Goal: Task Accomplishment & Management: Manage account settings

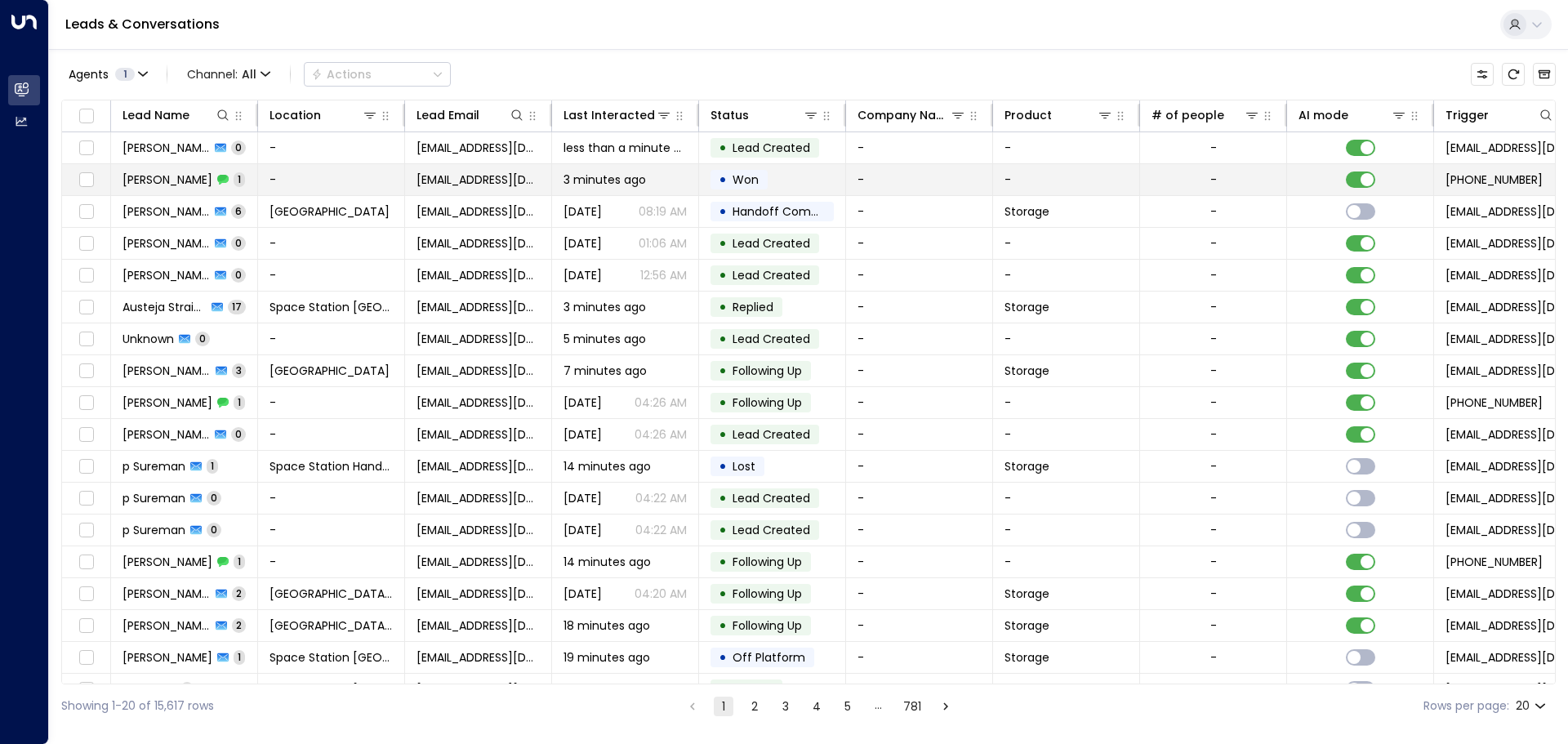
click at [557, 183] on td "3 minutes ago" at bounding box center [625, 179] width 147 height 31
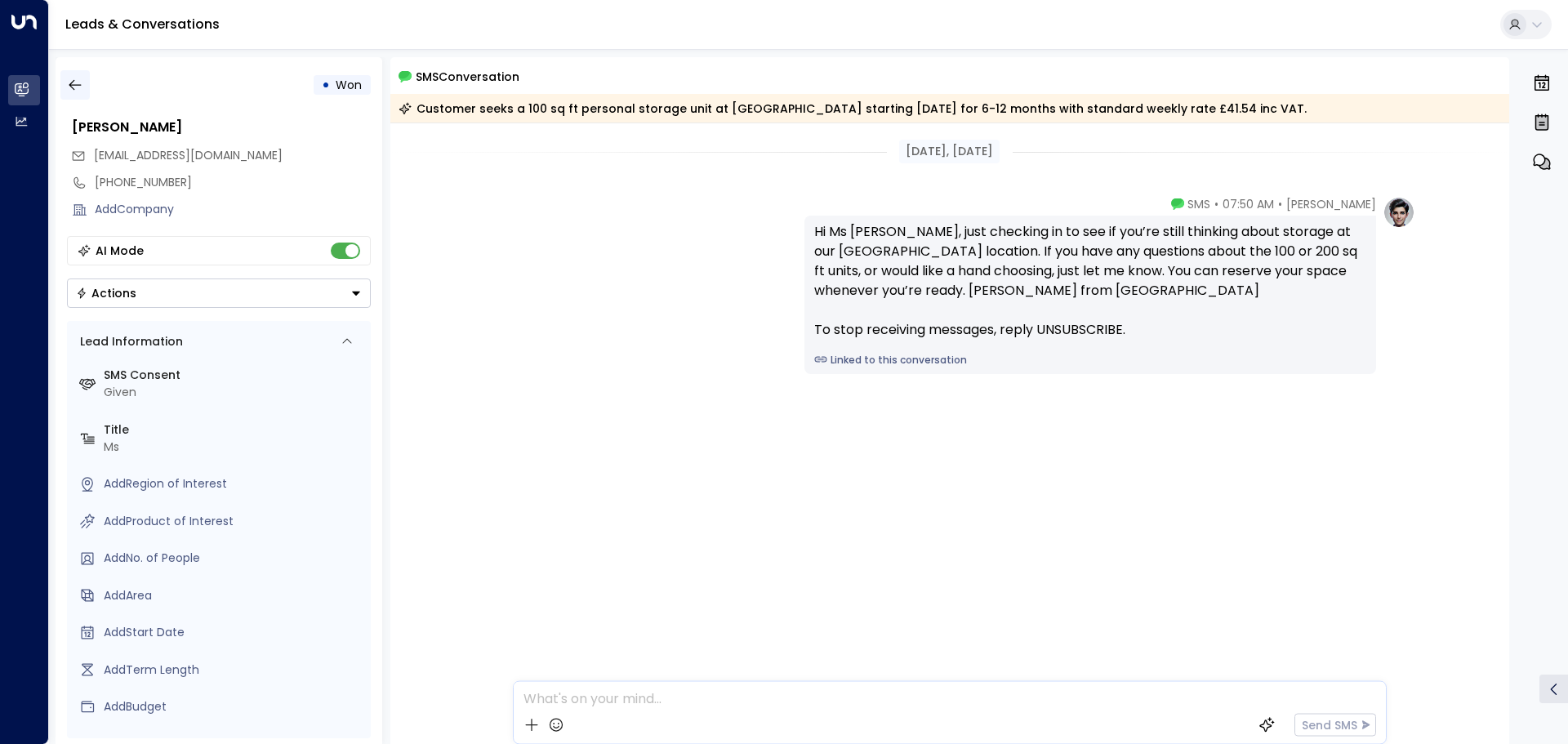
click at [64, 75] on button "button" at bounding box center [75, 85] width 30 height 30
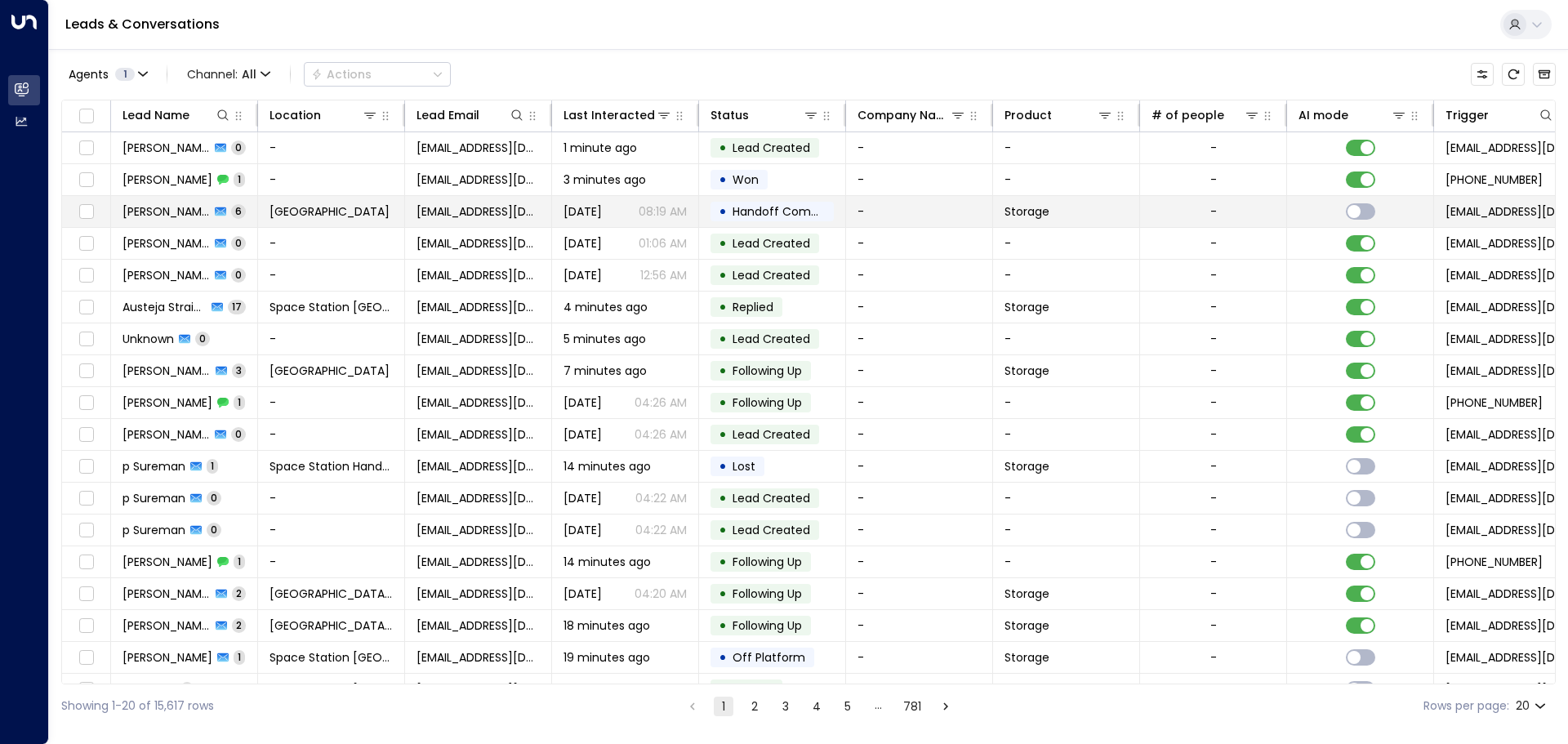
click at [250, 215] on td "[PERSON_NAME] 6" at bounding box center [184, 212] width 147 height 31
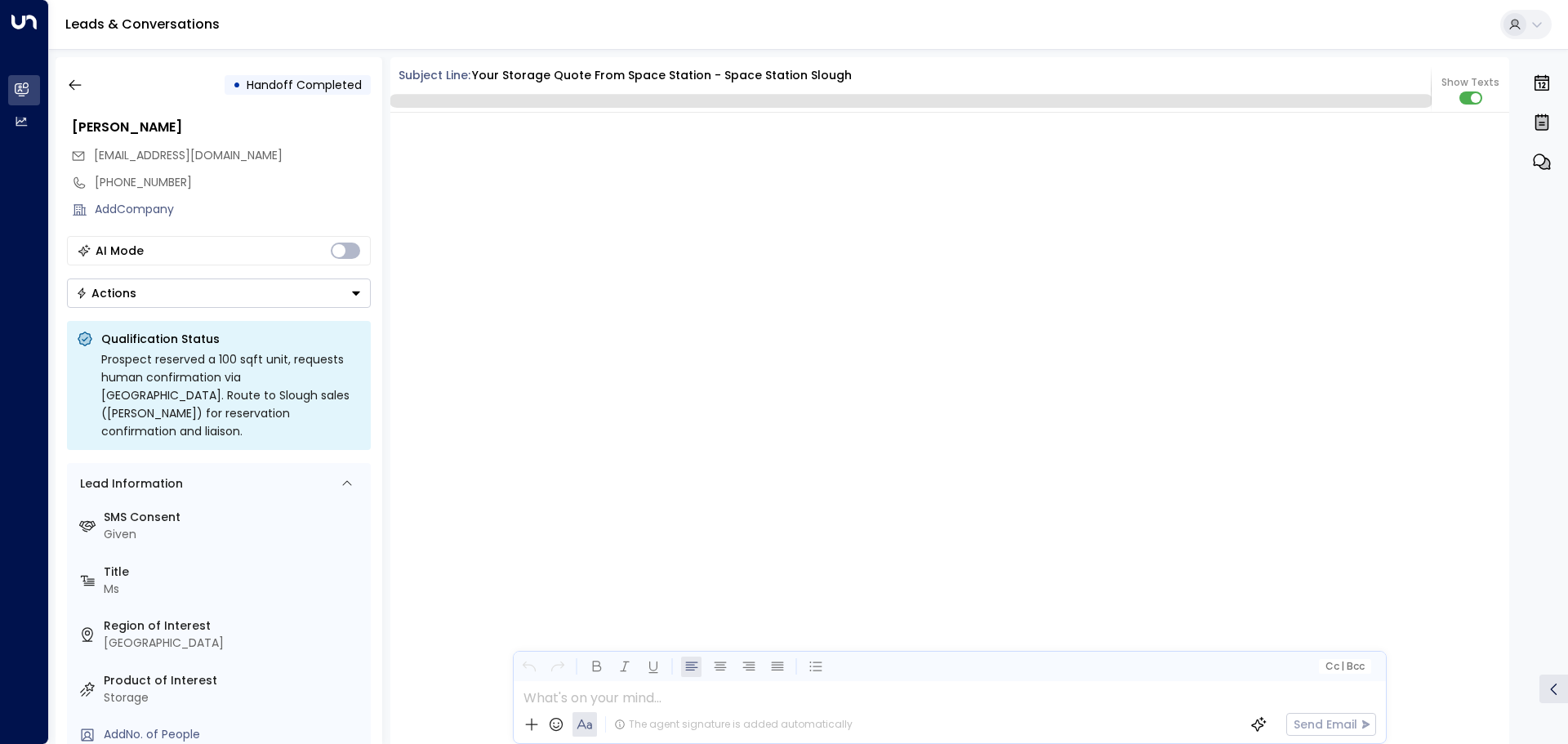
scroll to position [3578, 0]
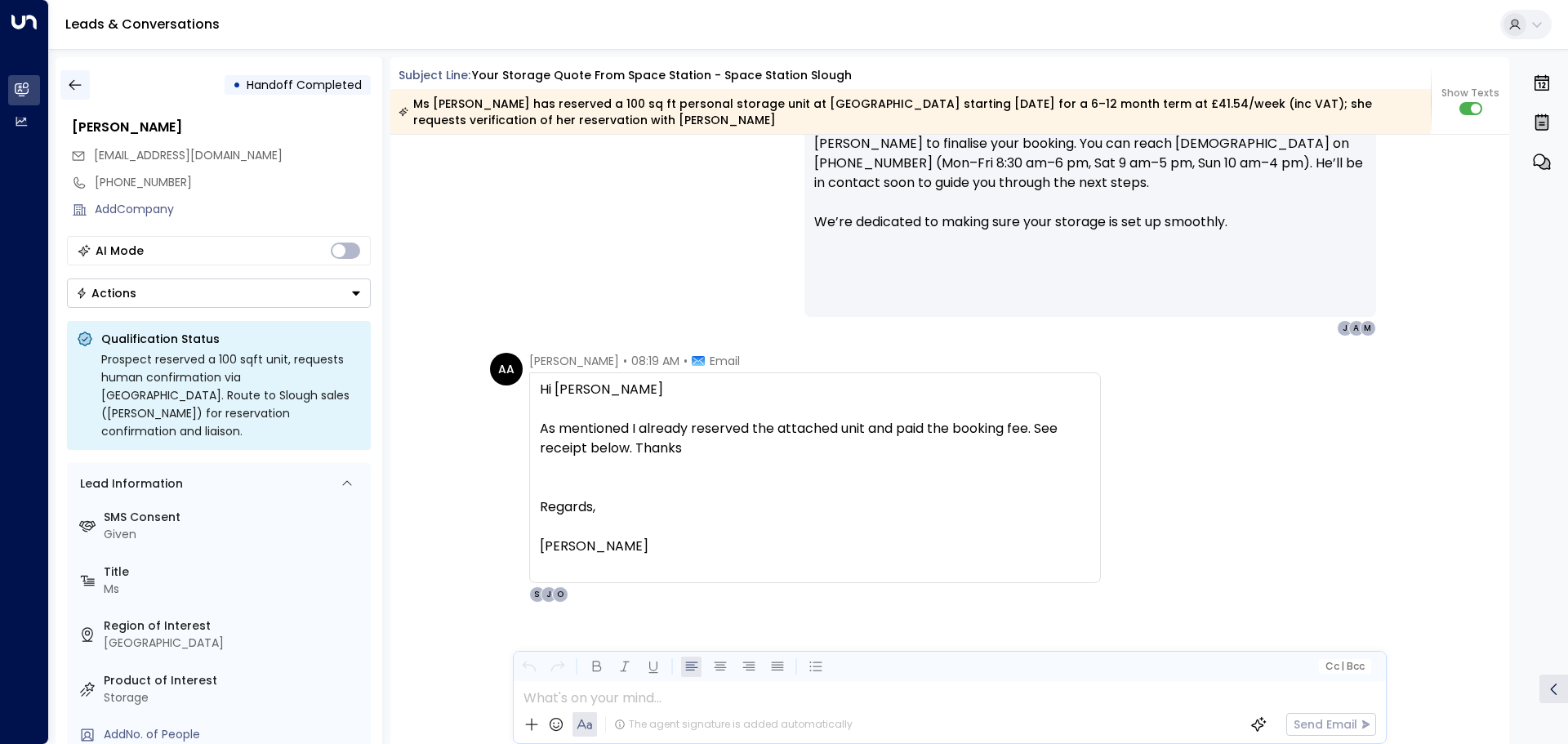
click at [79, 86] on icon "button" at bounding box center [75, 85] width 16 height 16
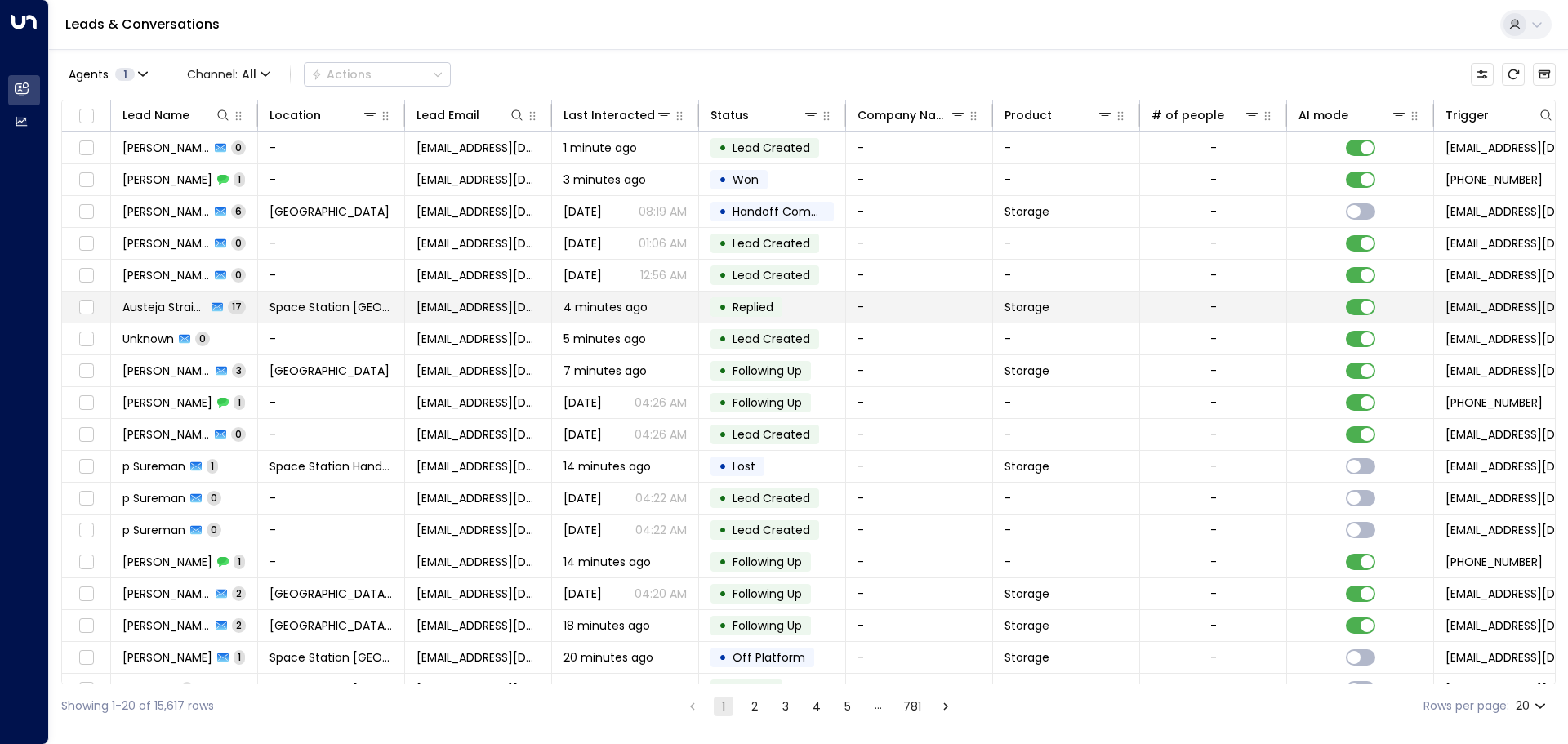
click at [292, 318] on td "Space Station [GEOGRAPHIC_DATA]" at bounding box center [331, 307] width 147 height 31
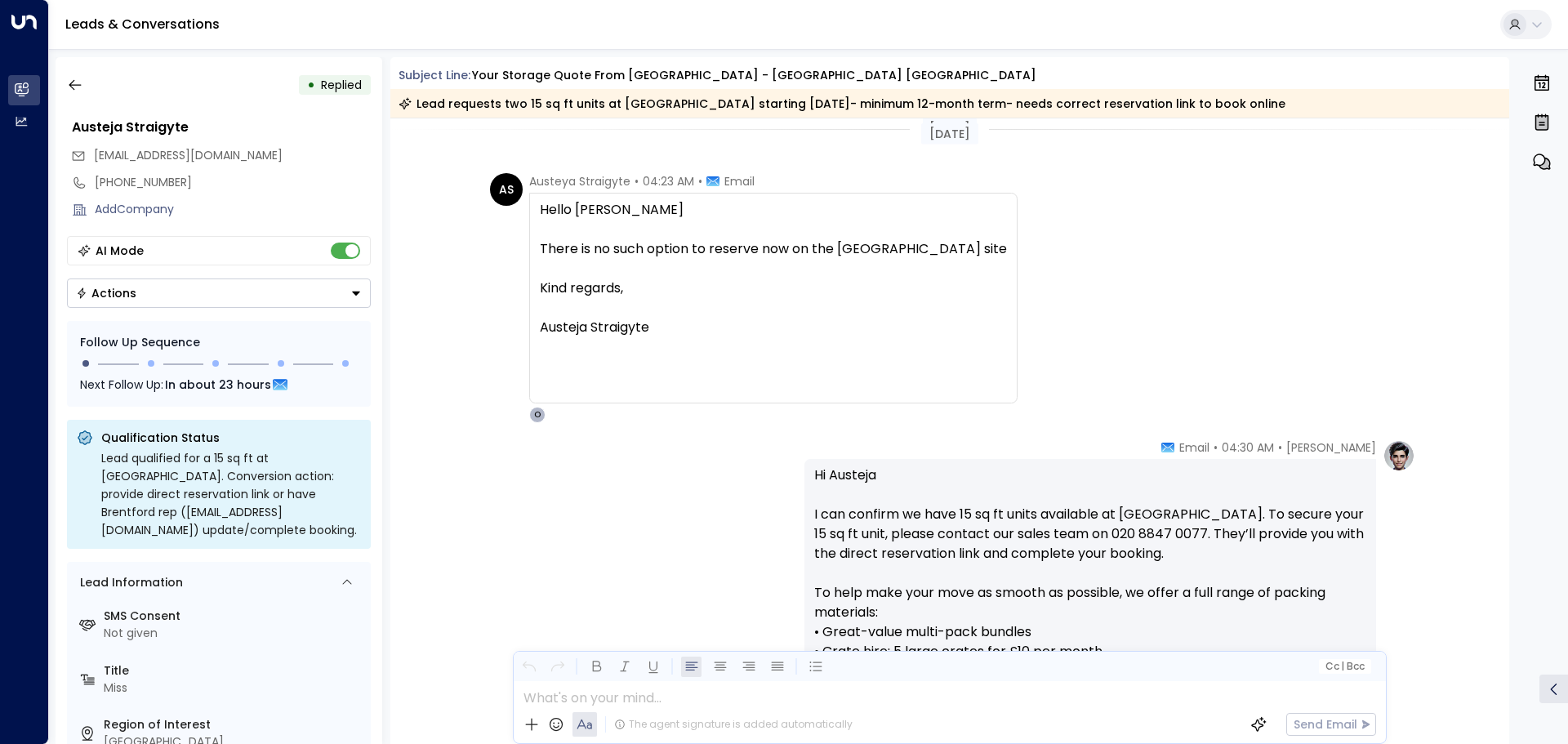
scroll to position [8098, 0]
click at [68, 85] on icon "button" at bounding box center [75, 85] width 16 height 16
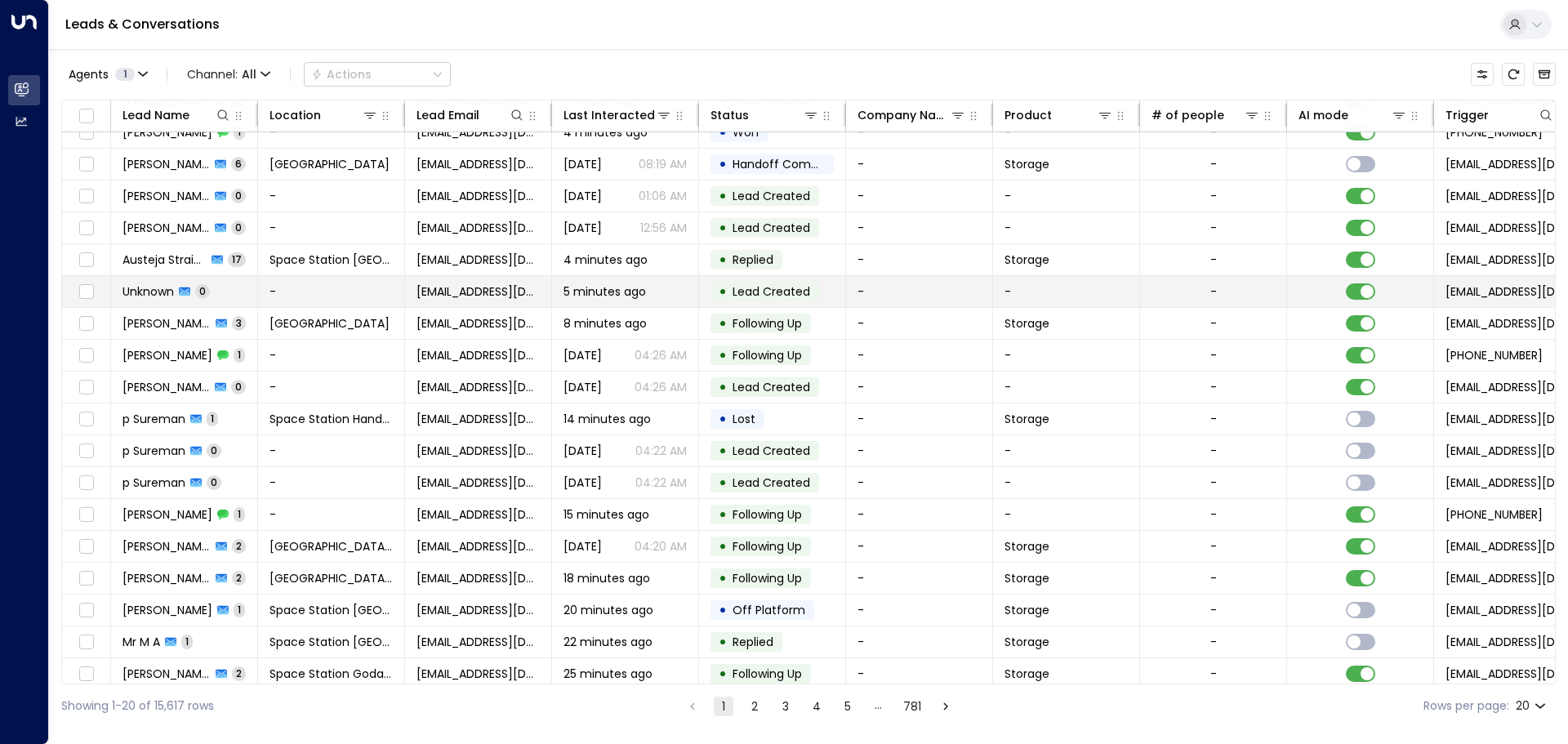
scroll to position [91, 0]
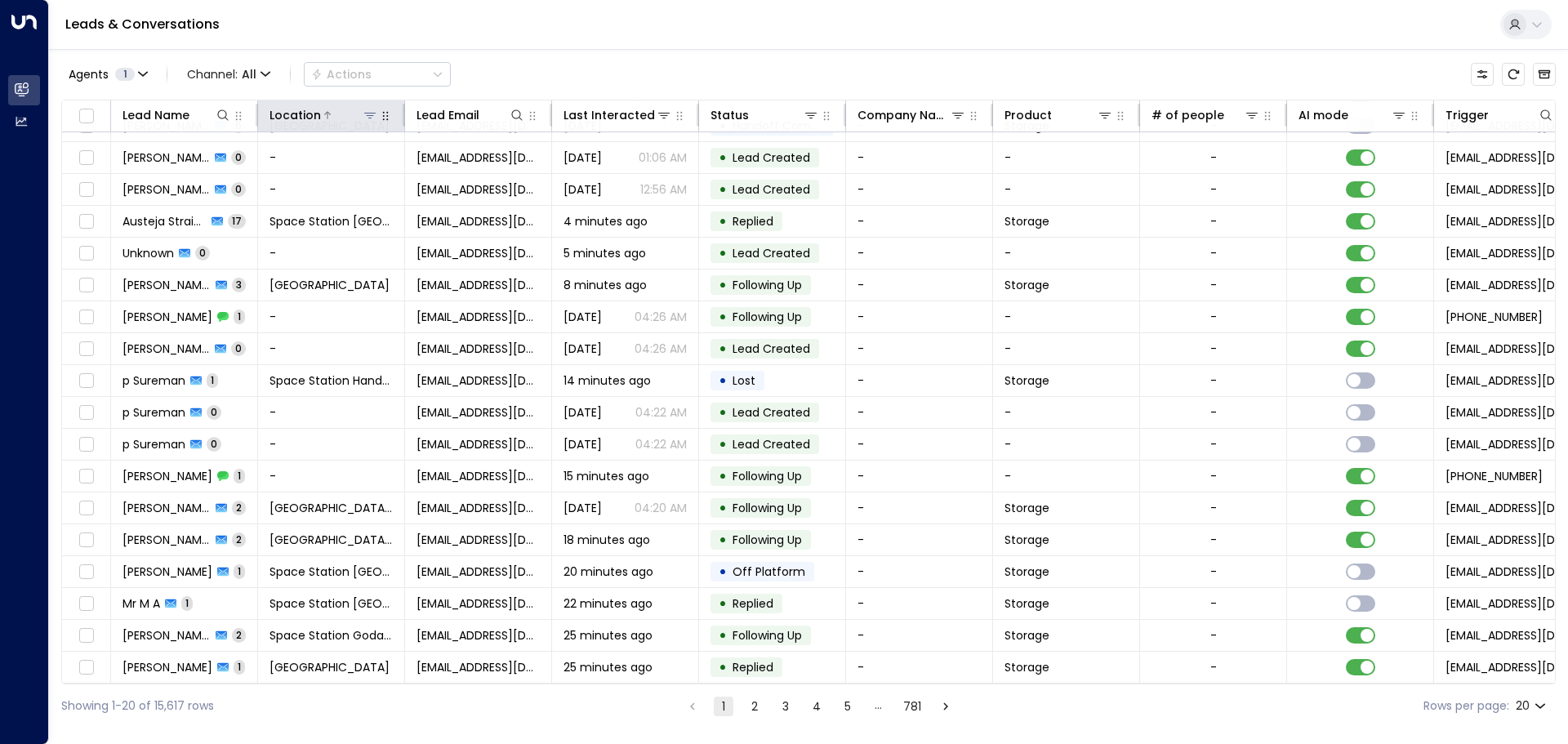
click at [371, 110] on icon at bounding box center [370, 115] width 14 height 14
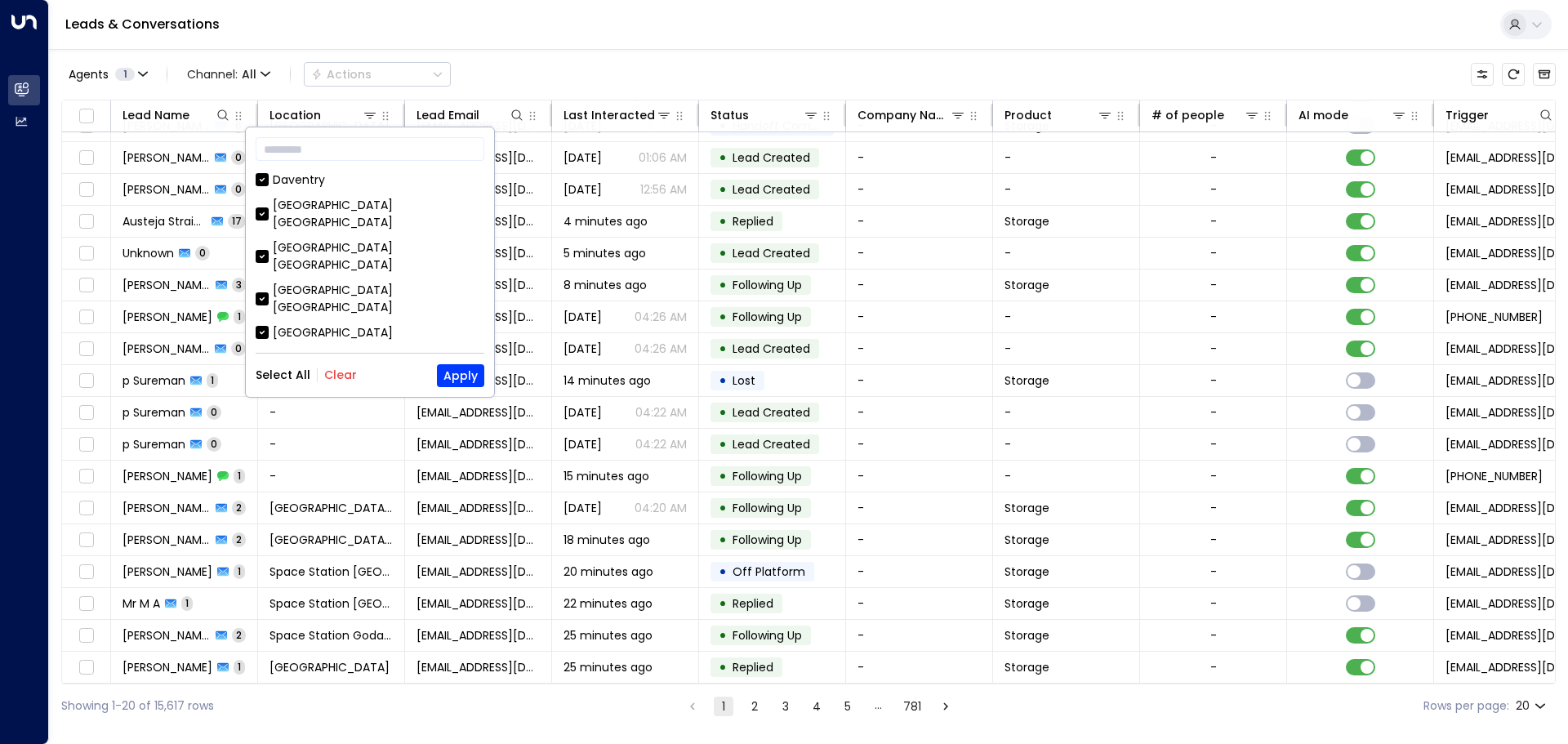
click at [333, 377] on button "Clear" at bounding box center [340, 375] width 32 height 14
click at [377, 240] on div "[GEOGRAPHIC_DATA] [GEOGRAPHIC_DATA]" at bounding box center [378, 257] width 212 height 34
click at [455, 385] on button "Apply" at bounding box center [460, 375] width 48 height 23
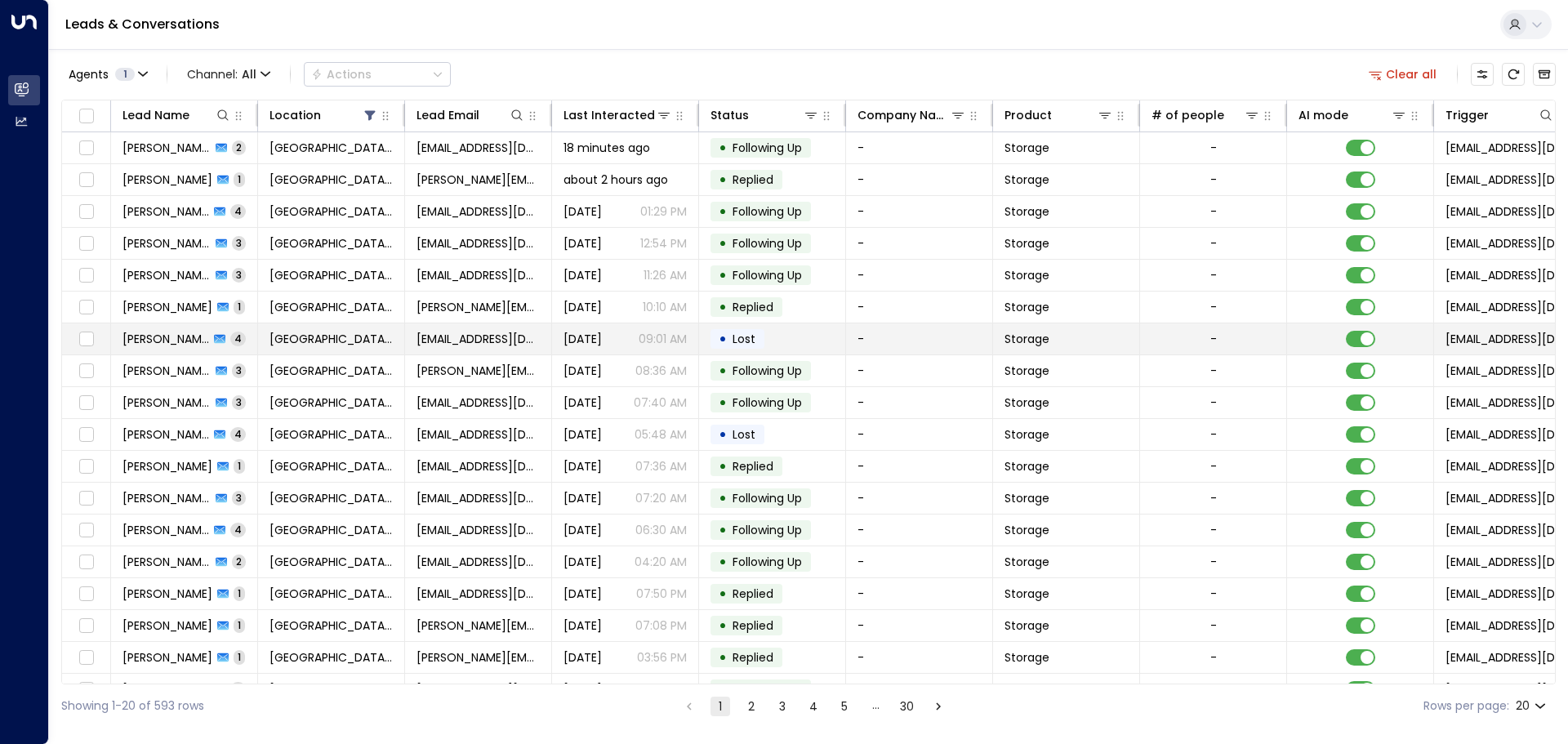
click at [485, 331] on span "[EMAIL_ADDRESS][DOMAIN_NAME]" at bounding box center [477, 339] width 123 height 16
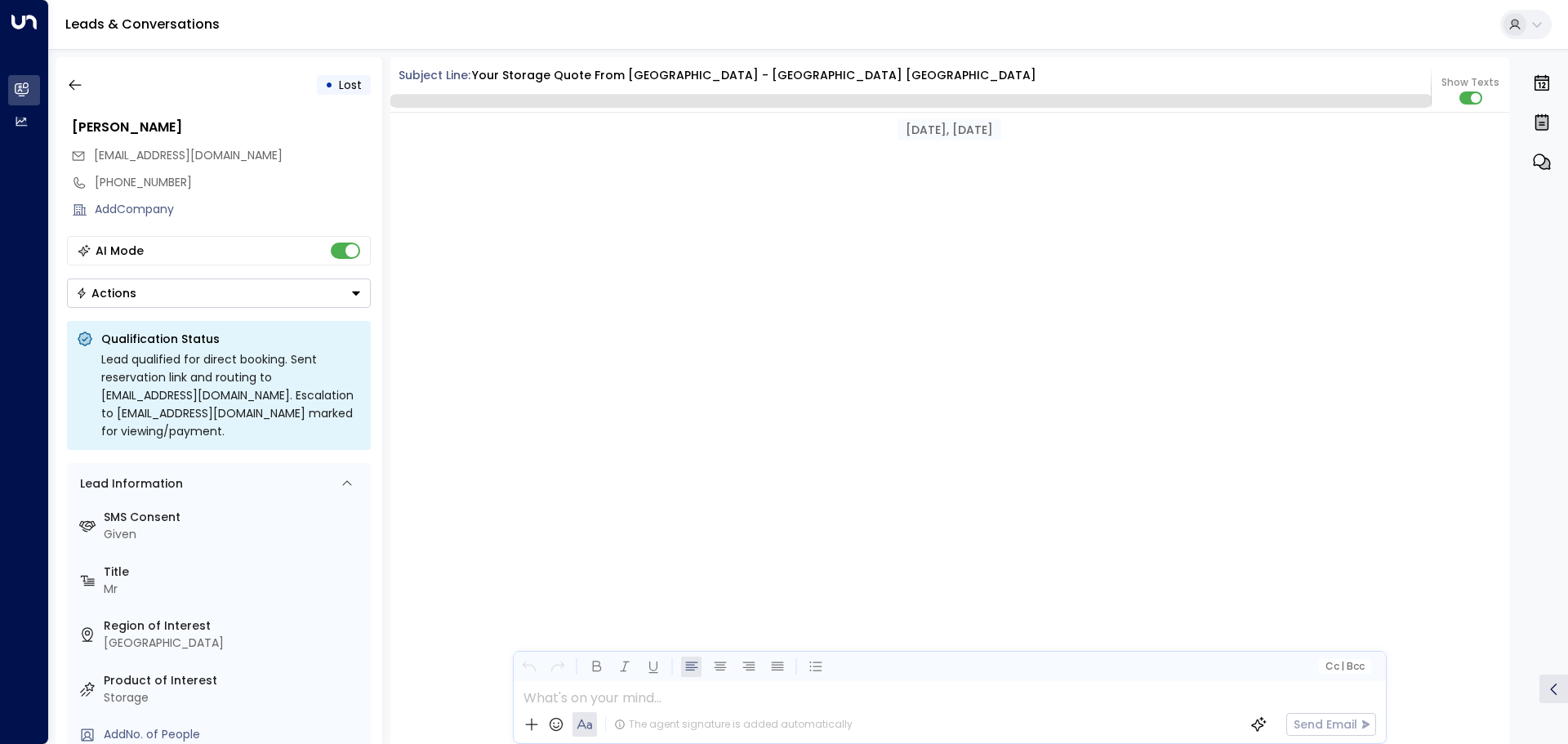
scroll to position [2676, 0]
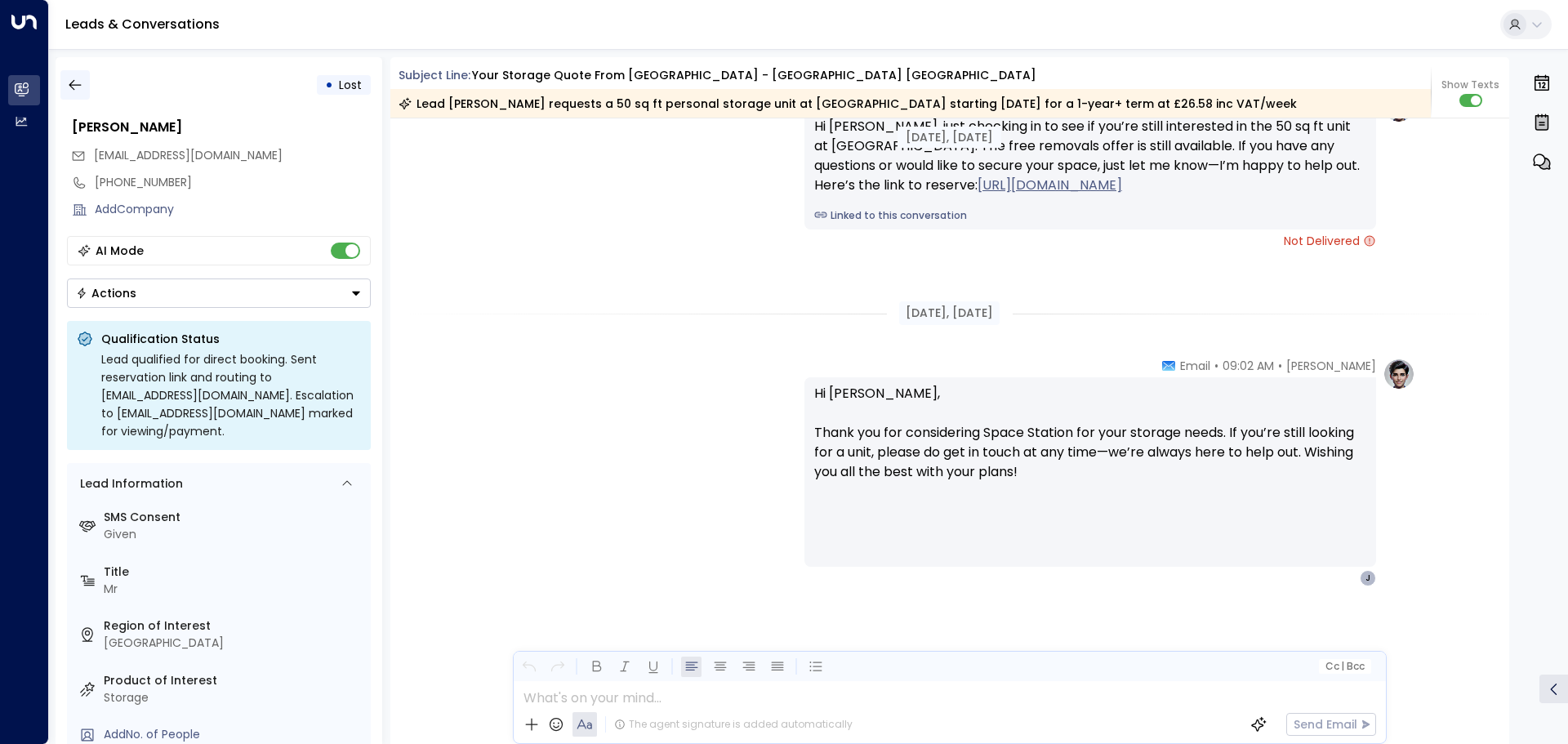
click at [82, 88] on icon "button" at bounding box center [75, 85] width 16 height 16
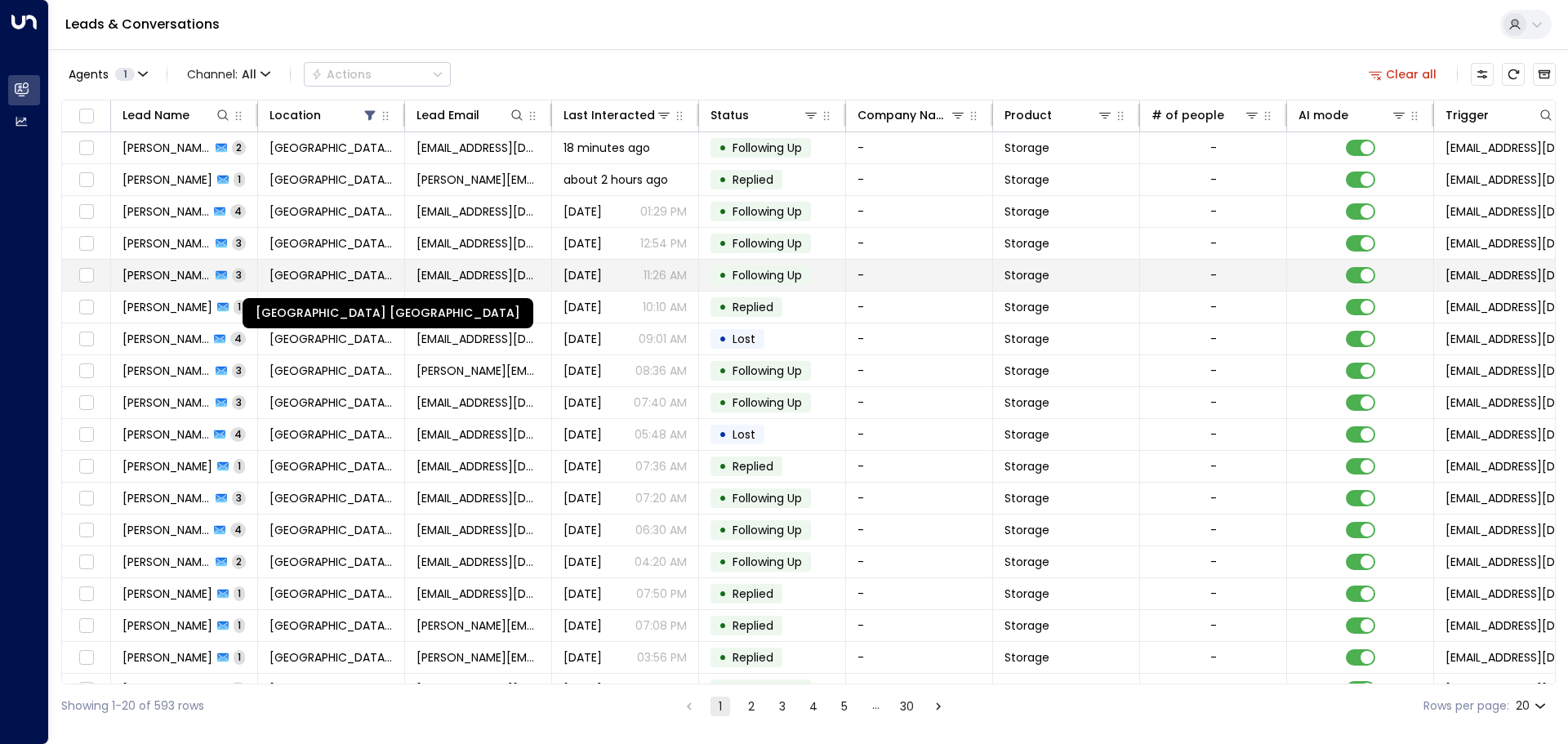
click at [327, 268] on span "[GEOGRAPHIC_DATA] [GEOGRAPHIC_DATA]" at bounding box center [331, 276] width 123 height 16
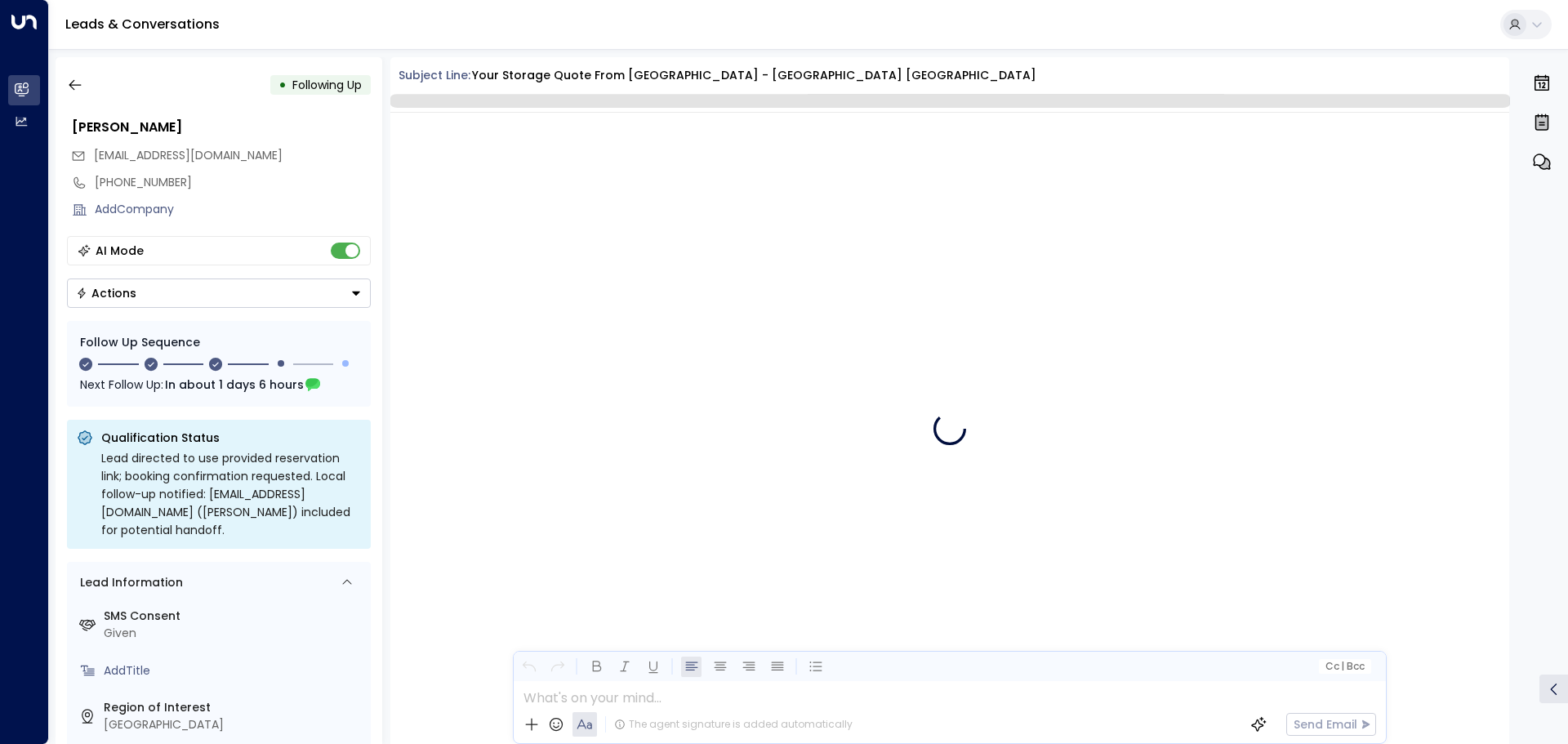
scroll to position [1791, 0]
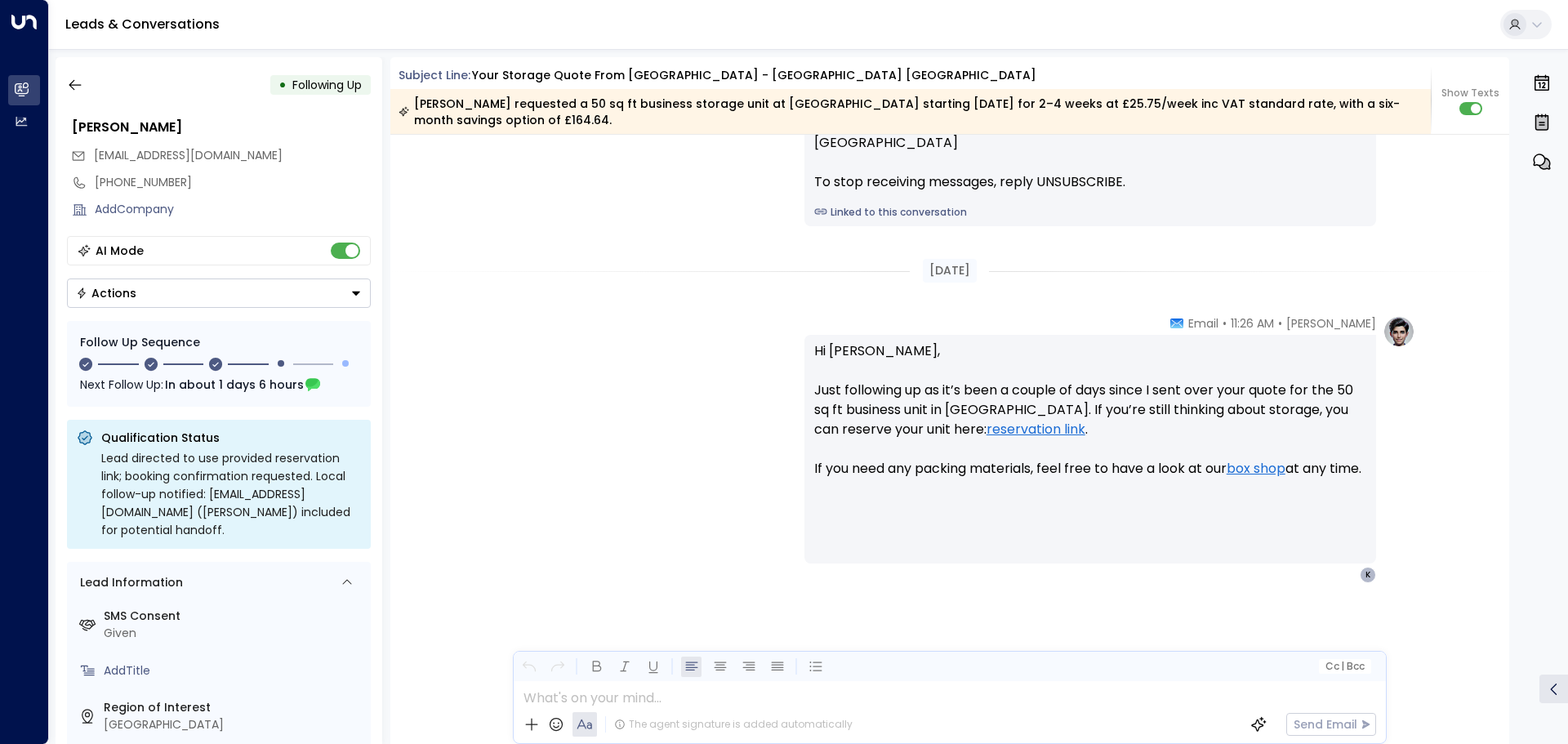
click at [159, 287] on button "Actions" at bounding box center [218, 293] width 304 height 30
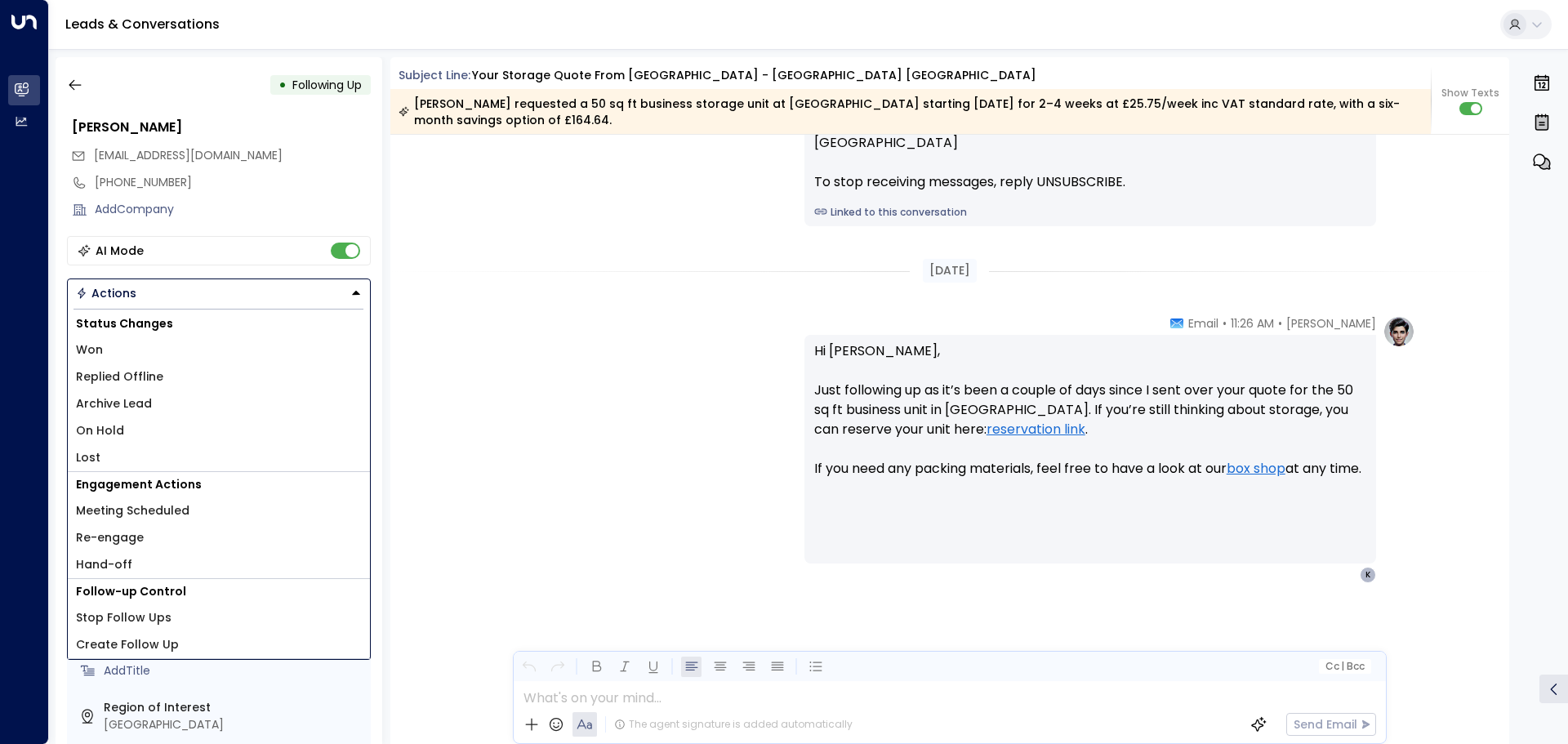
drag, startPoint x: 116, startPoint y: 442, endPoint x: 116, endPoint y: 451, distance: 9.0
click at [116, 451] on div "Status Changes Won Replied Offline Archive Lead On Hold Lost" at bounding box center [219, 392] width 303 height 161
click at [116, 451] on li "Lost" at bounding box center [219, 458] width 303 height 27
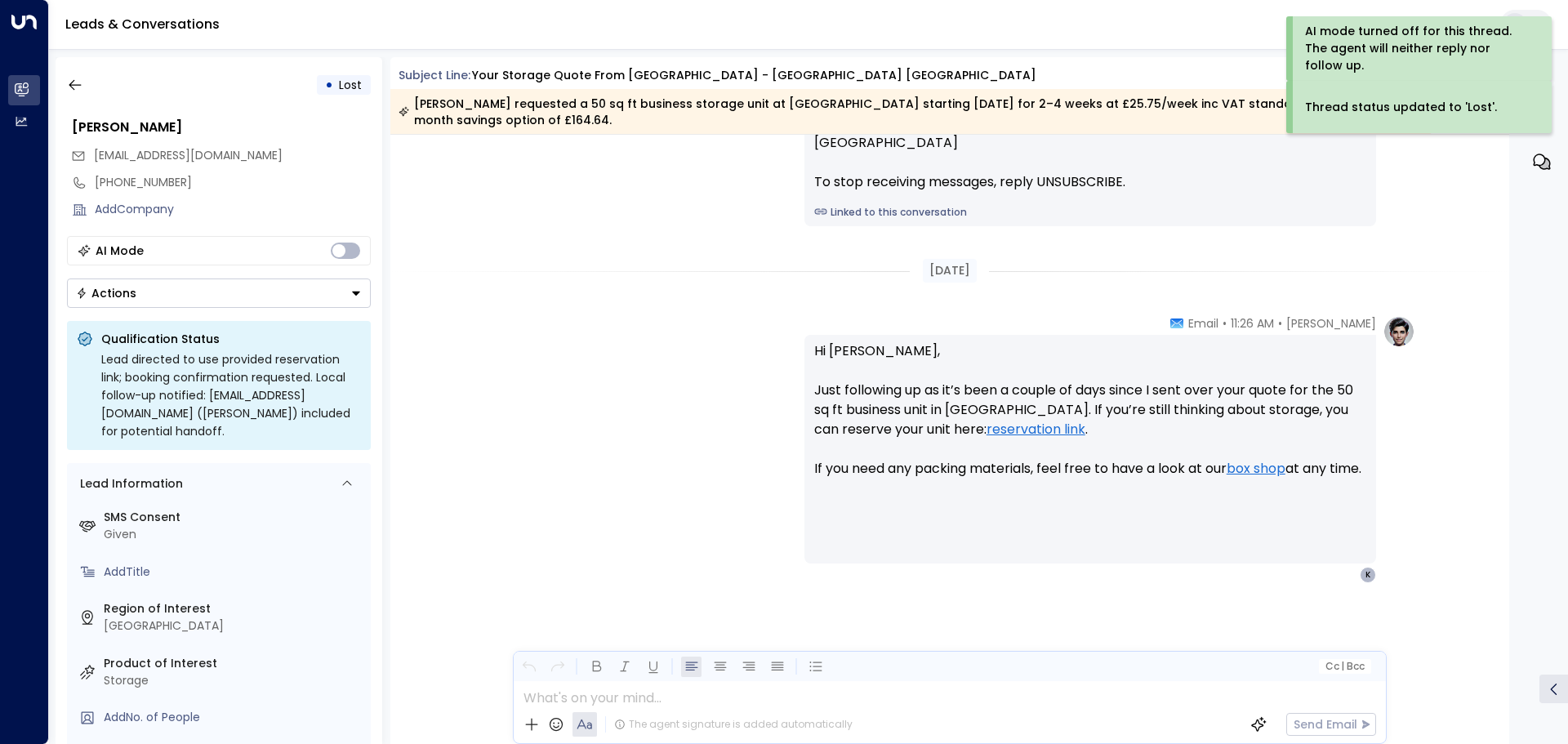
click at [331, 278] on button "Actions" at bounding box center [218, 293] width 304 height 30
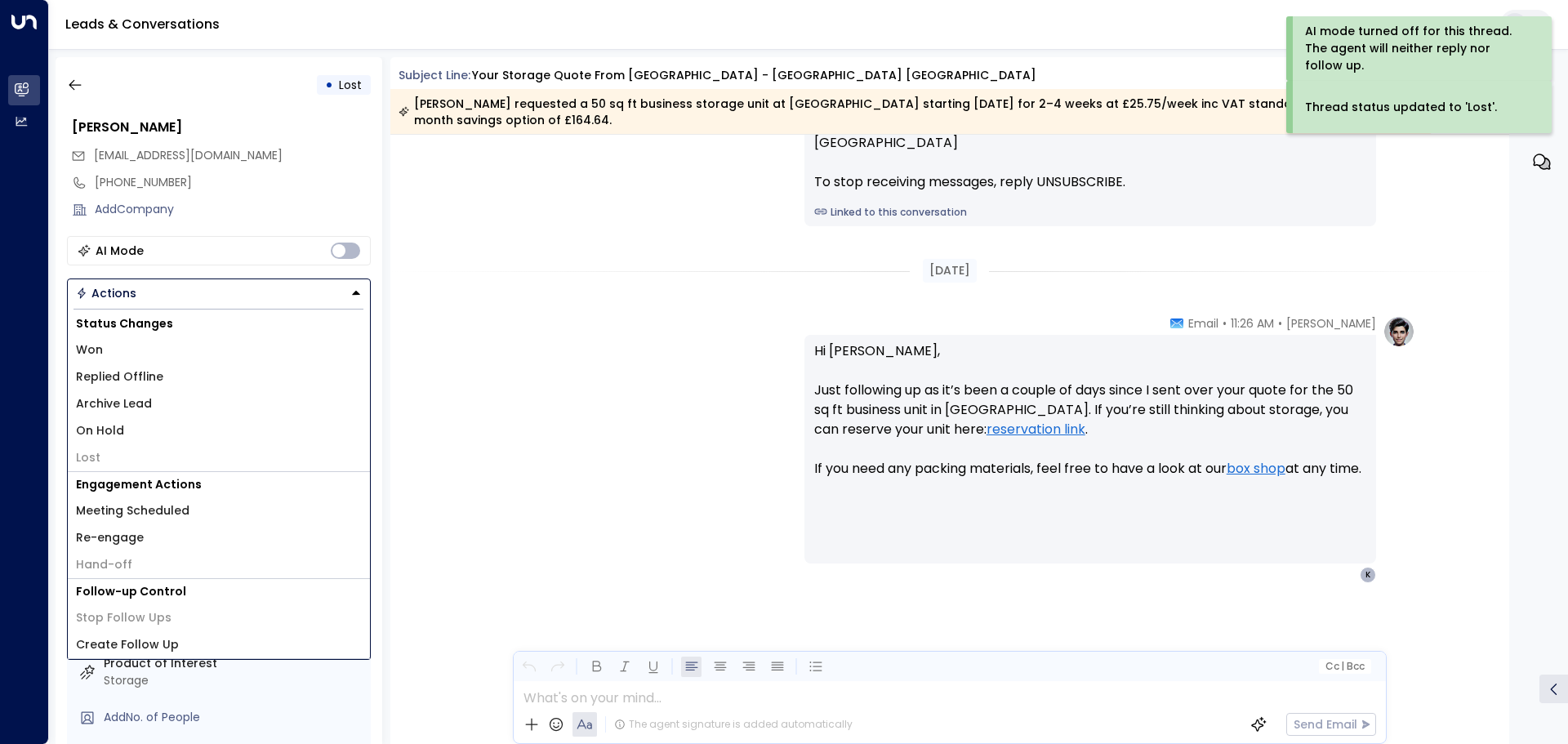
click at [437, 425] on div "[PERSON_NAME] • 11:26 AM • Email Hi [PERSON_NAME], Just following up as it’s be…" at bounding box center [949, 531] width 1119 height 431
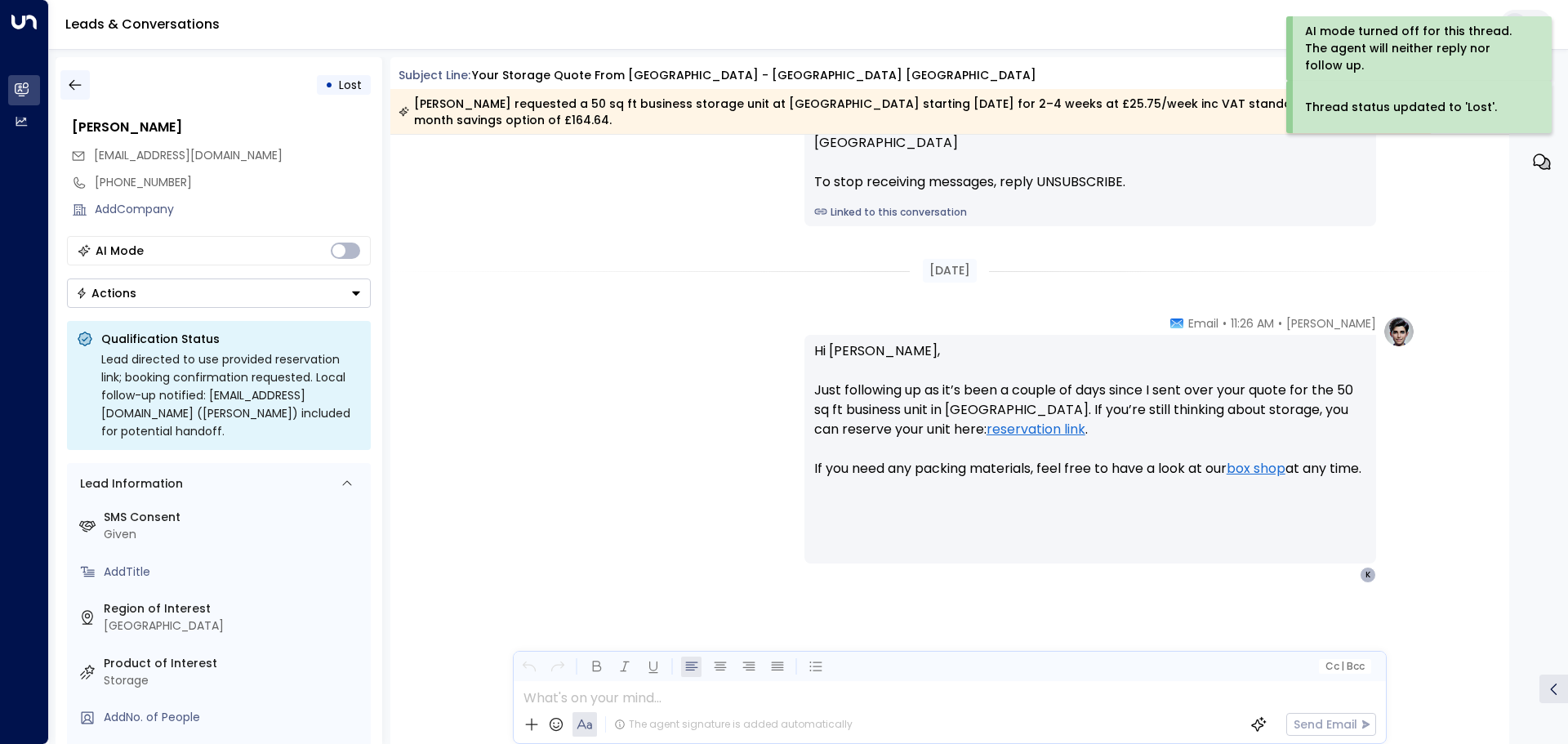
click at [70, 96] on button "button" at bounding box center [75, 85] width 30 height 30
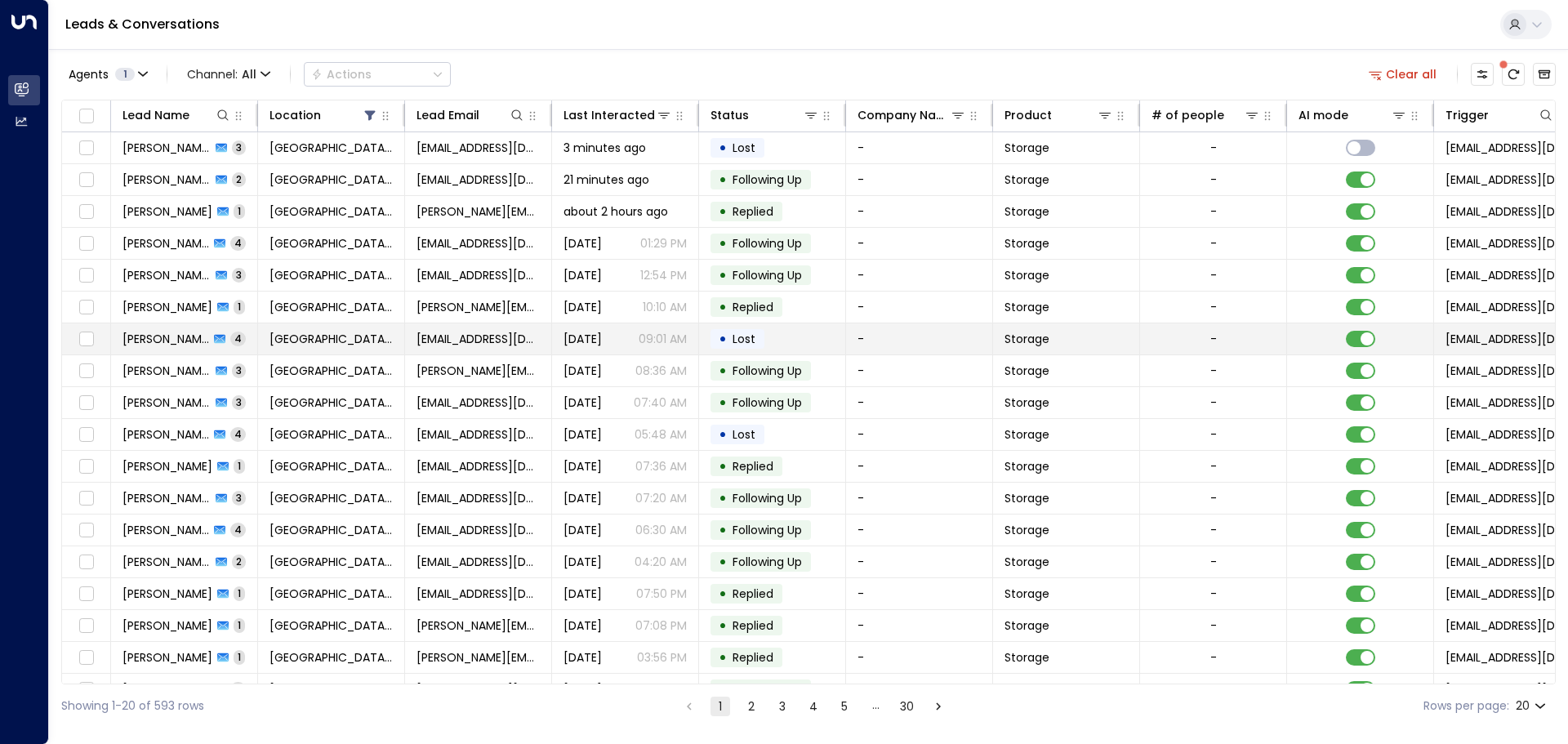
click at [133, 331] on span "[PERSON_NAME]" at bounding box center [166, 339] width 86 height 16
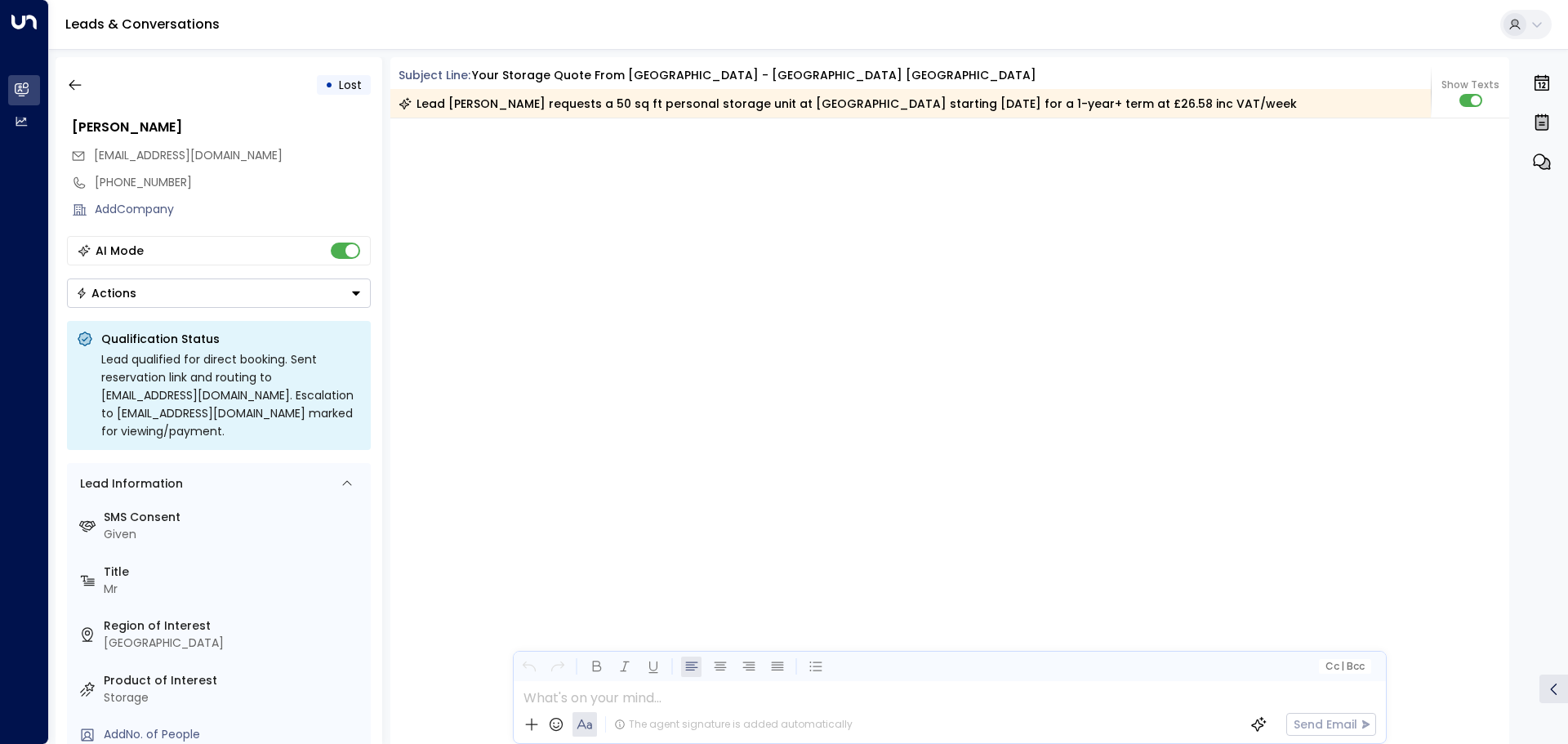
scroll to position [3613, 0]
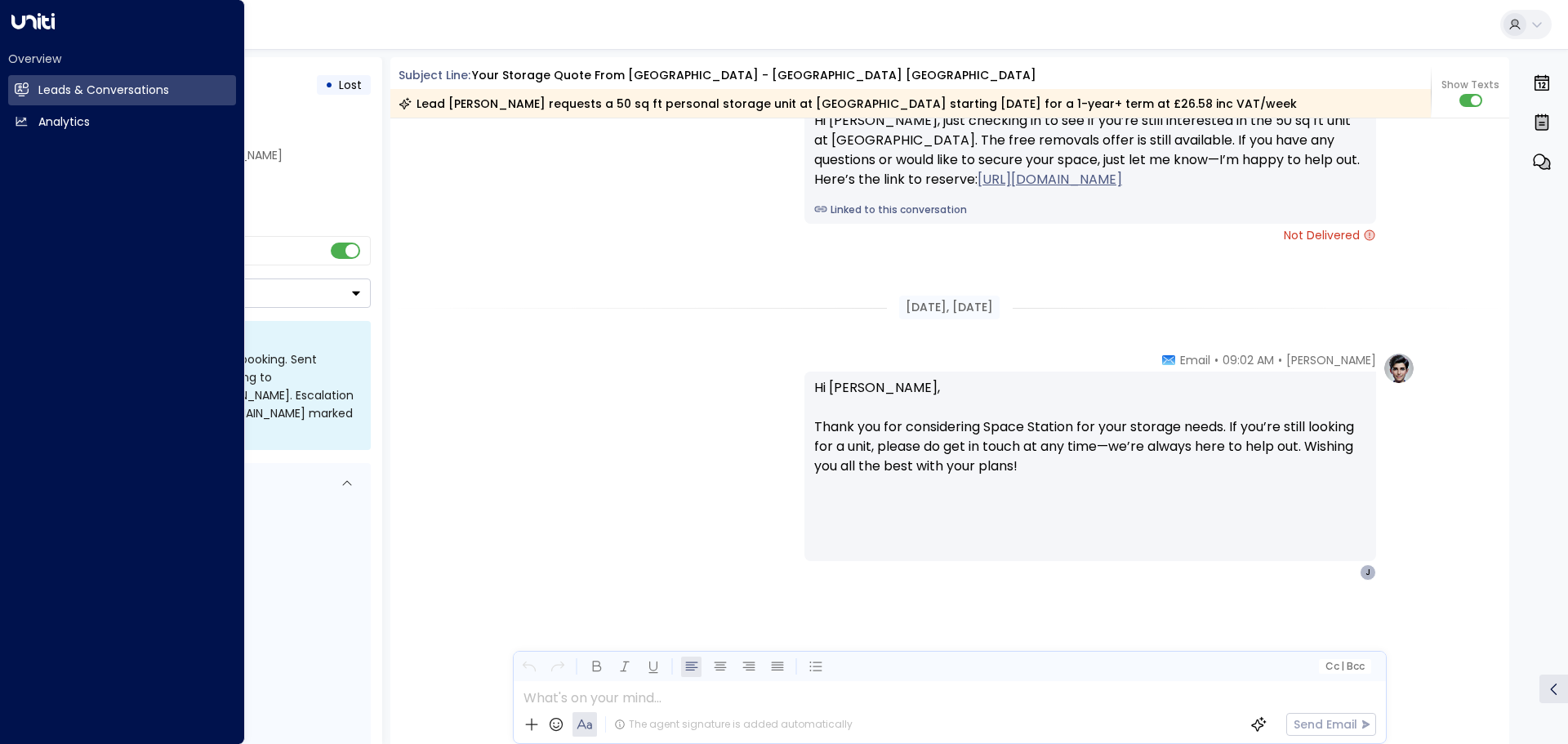
drag, startPoint x: 77, startPoint y: 85, endPoint x: 99, endPoint y: 141, distance: 60.2
click at [77, 85] on h2 "Leads & Conversations" at bounding box center [104, 90] width 131 height 17
